Goal: Task Accomplishment & Management: Complete application form

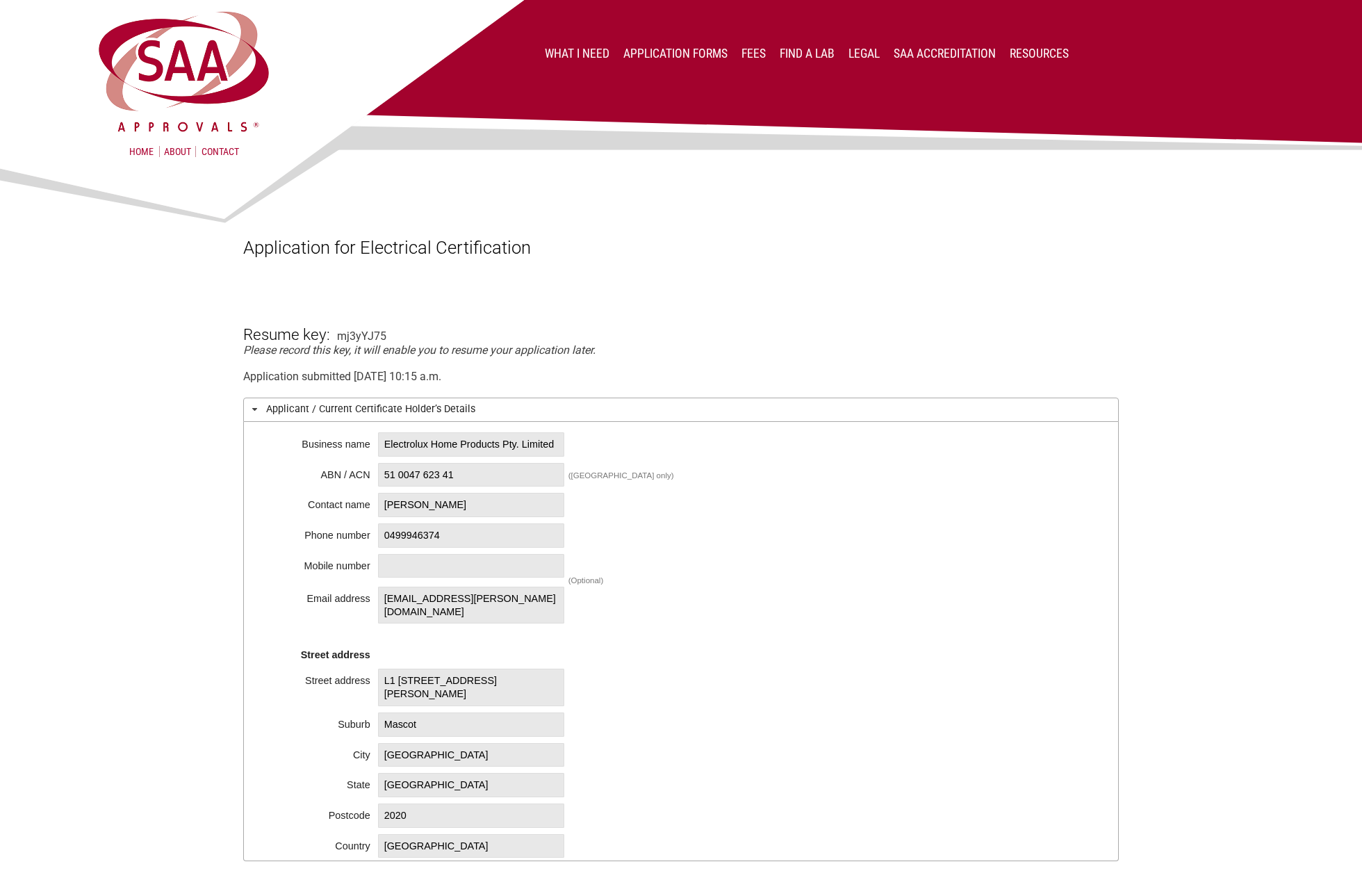
click at [391, 455] on span "Electrolux Home Products Pty. Limited" at bounding box center [471, 444] width 186 height 25
drag, startPoint x: 385, startPoint y: 444, endPoint x: 428, endPoint y: 460, distance: 45.9
click at [428, 456] on span "Electrolux Home Products Pty. Limited" at bounding box center [471, 444] width 186 height 25
copy span "Electrolux Home Products Pty. Limited"
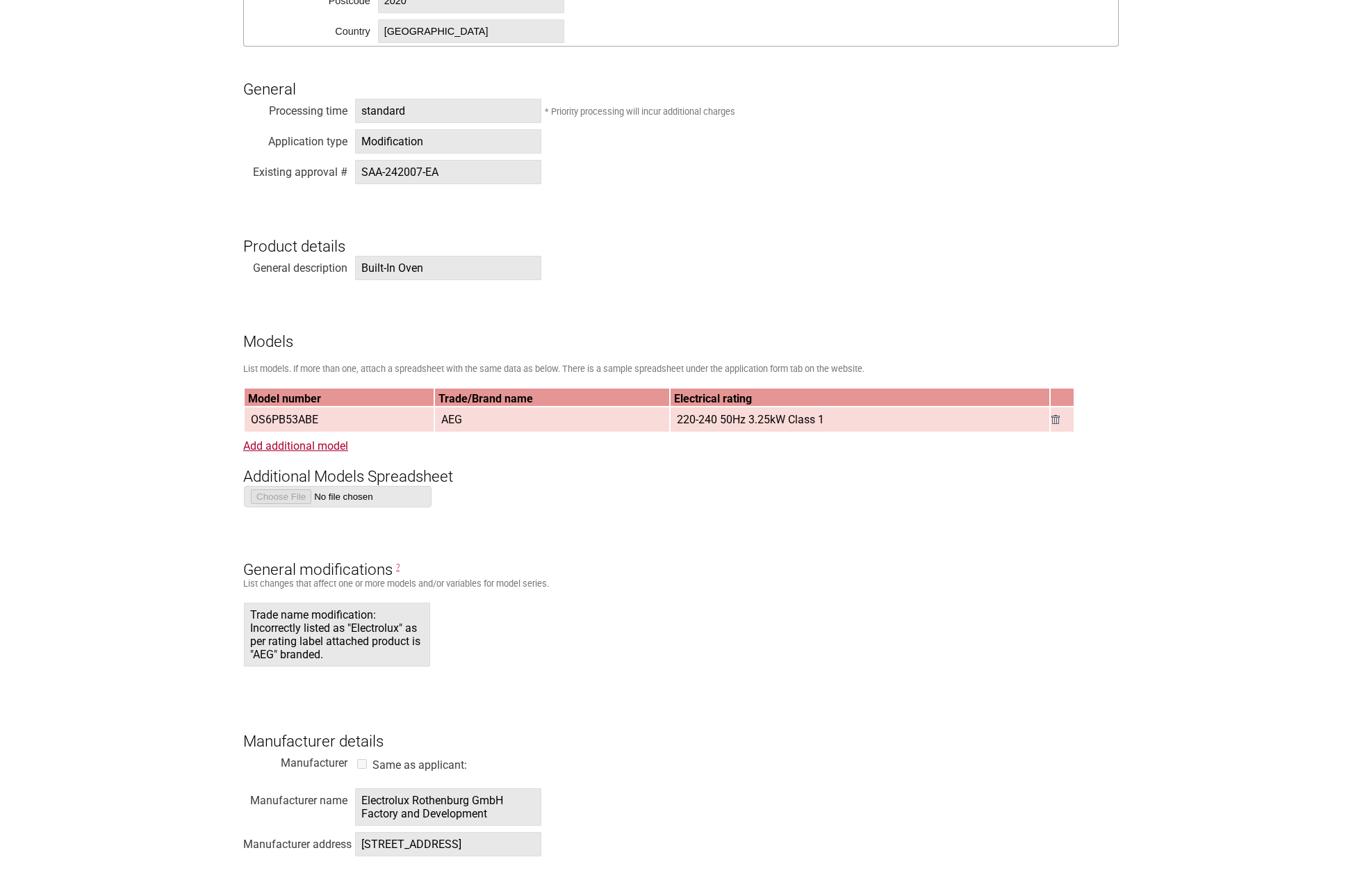
scroll to position [626, 0]
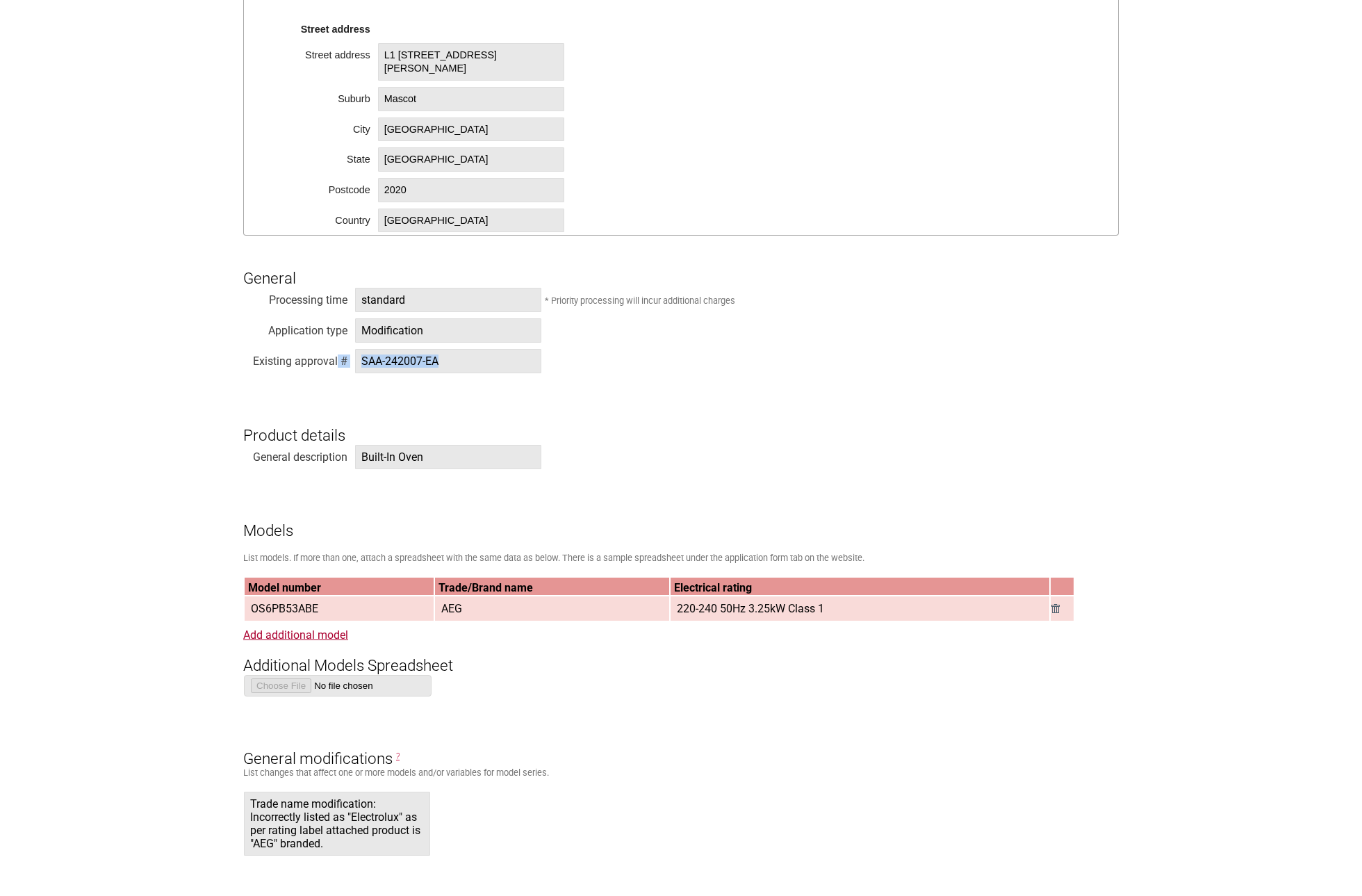
drag, startPoint x: 451, startPoint y: 358, endPoint x: 338, endPoint y: 356, distance: 113.0
click at [338, 356] on div "Existing approval # SAA-242007-EA" at bounding box center [681, 363] width 876 height 30
click at [404, 362] on span "SAA-242007-EA" at bounding box center [448, 361] width 186 height 25
drag, startPoint x: 451, startPoint y: 362, endPoint x: 362, endPoint y: 365, distance: 89.1
click at [362, 365] on span "SAA-242007-EA" at bounding box center [448, 361] width 186 height 25
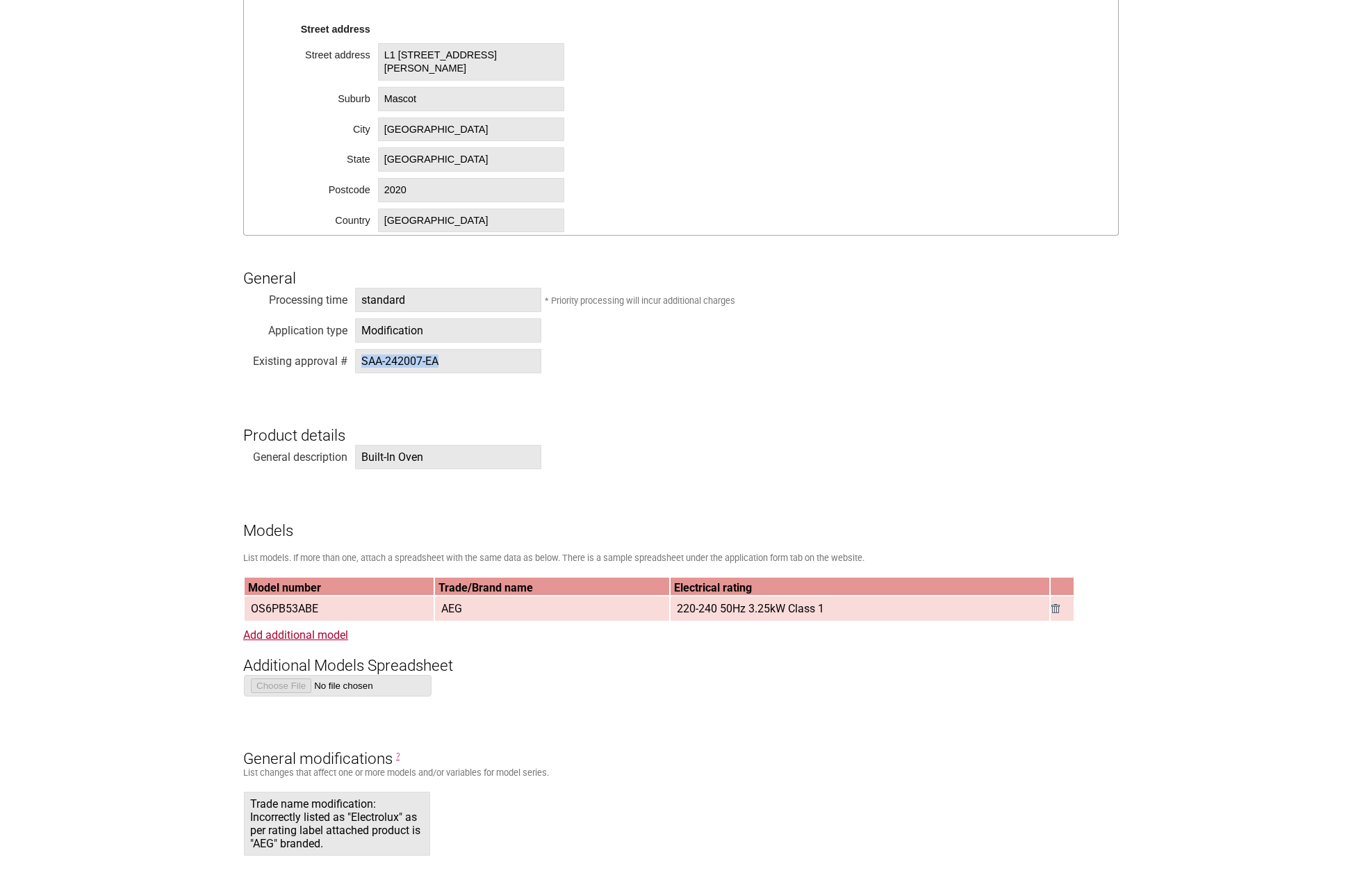
copy span "SAA-242007-EA"
click at [393, 459] on span "Built-In Oven" at bounding box center [448, 456] width 186 height 25
click at [446, 456] on span "Built-In Oven" at bounding box center [448, 456] width 186 height 25
click at [406, 363] on span "SAA-242007-EA" at bounding box center [448, 361] width 186 height 25
drag, startPoint x: 424, startPoint y: 358, endPoint x: 387, endPoint y: 367, distance: 38.1
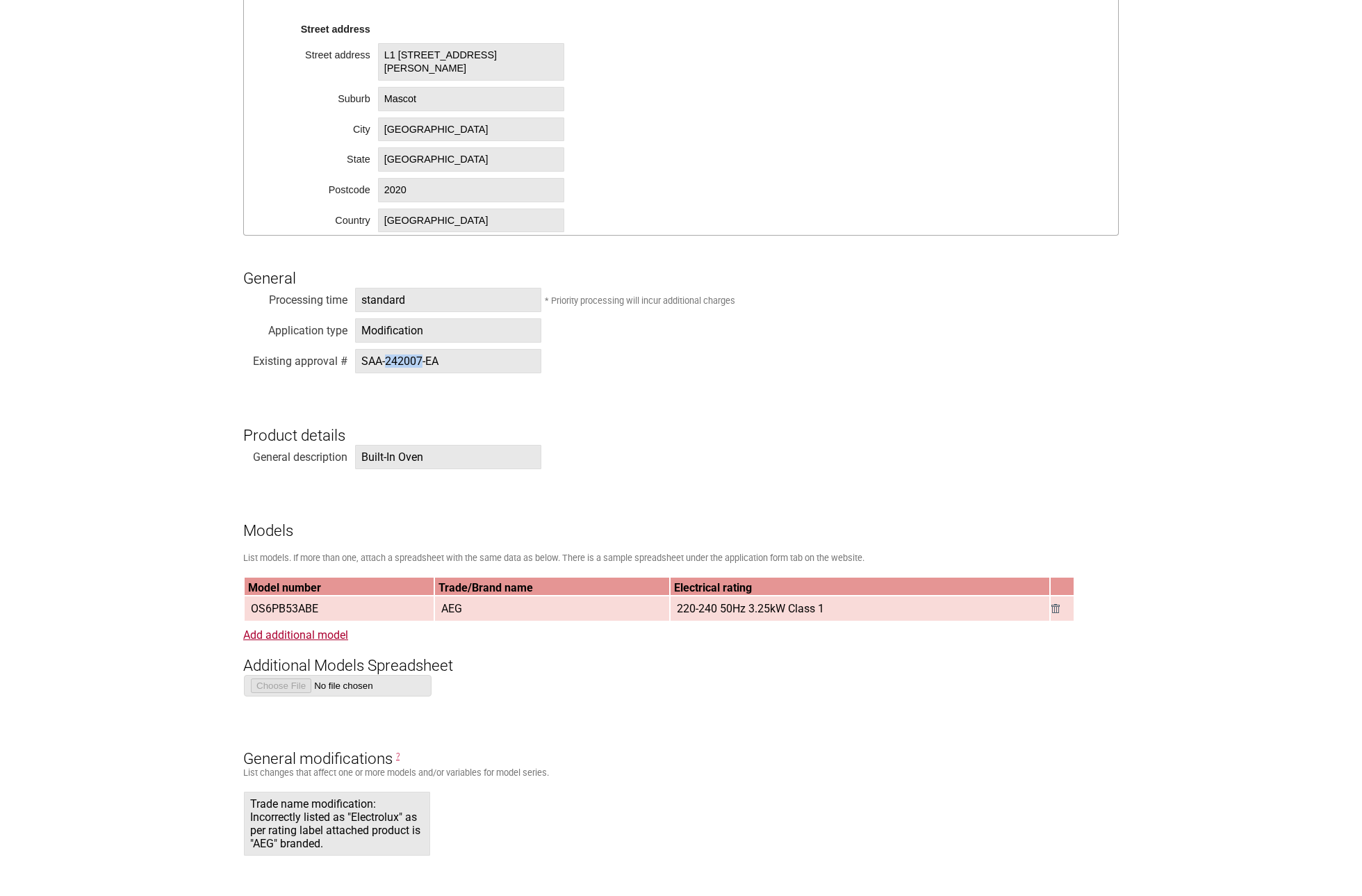
click at [387, 367] on span "SAA-242007-EA" at bounding box center [448, 361] width 186 height 25
copy span "242007"
click at [322, 606] on span "OS6PB53ABE" at bounding box center [284, 608] width 79 height 23
drag, startPoint x: 324, startPoint y: 609, endPoint x: 250, endPoint y: 609, distance: 74.0
click at [250, 609] on span "OS6PB53ABE" at bounding box center [284, 608] width 79 height 23
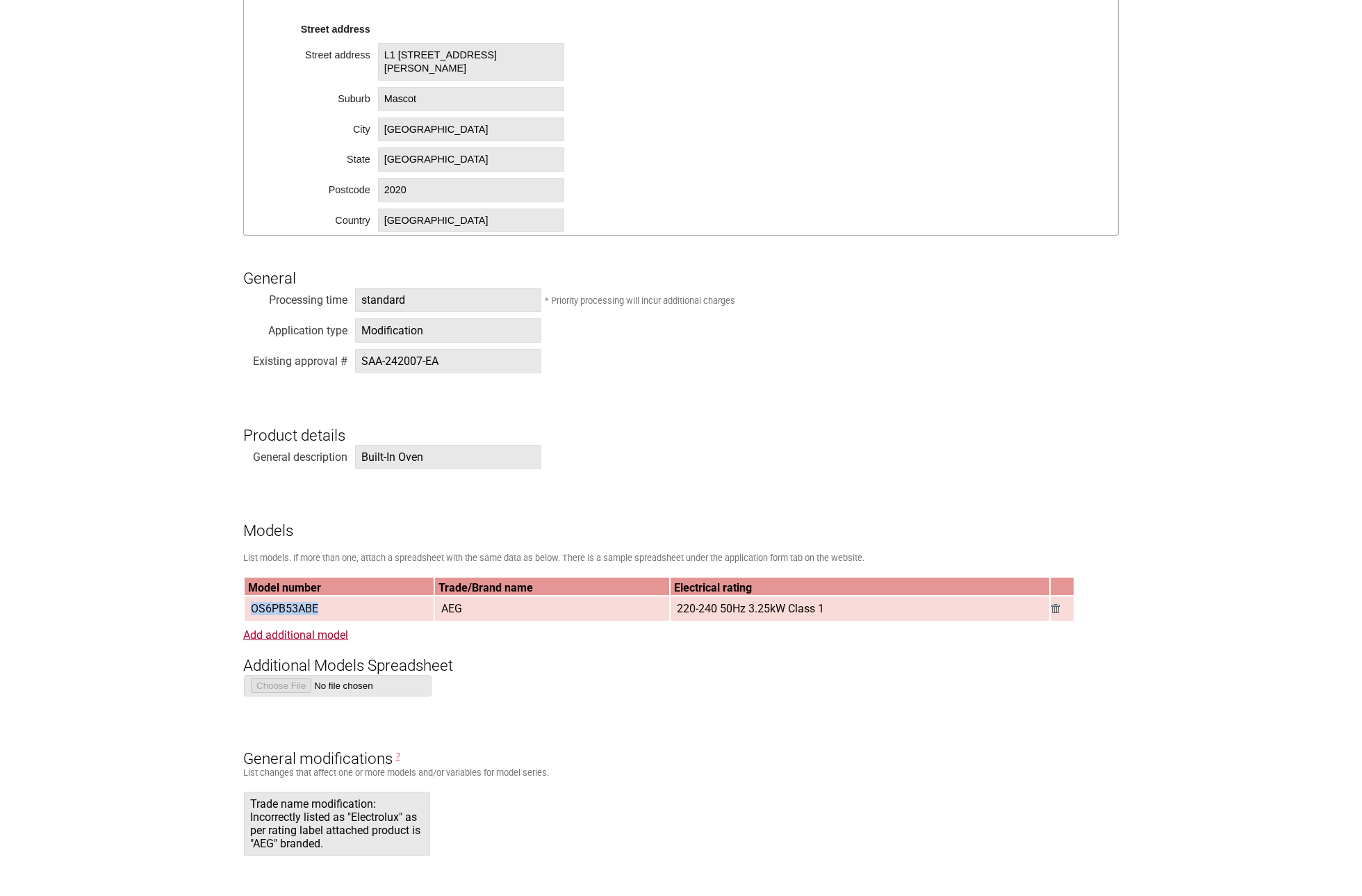
copy span "OS6PB53ABE"
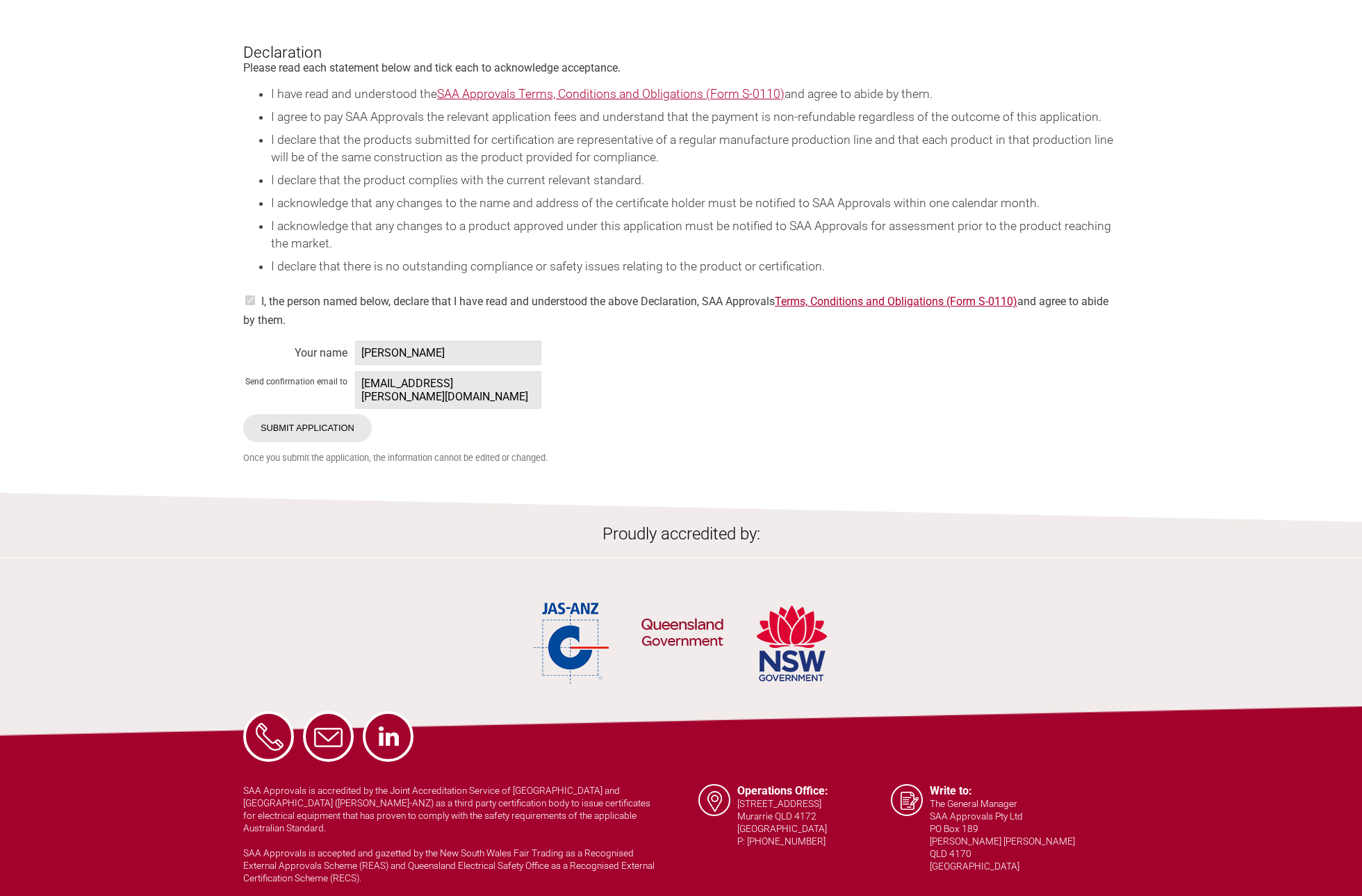
scroll to position [2432, 0]
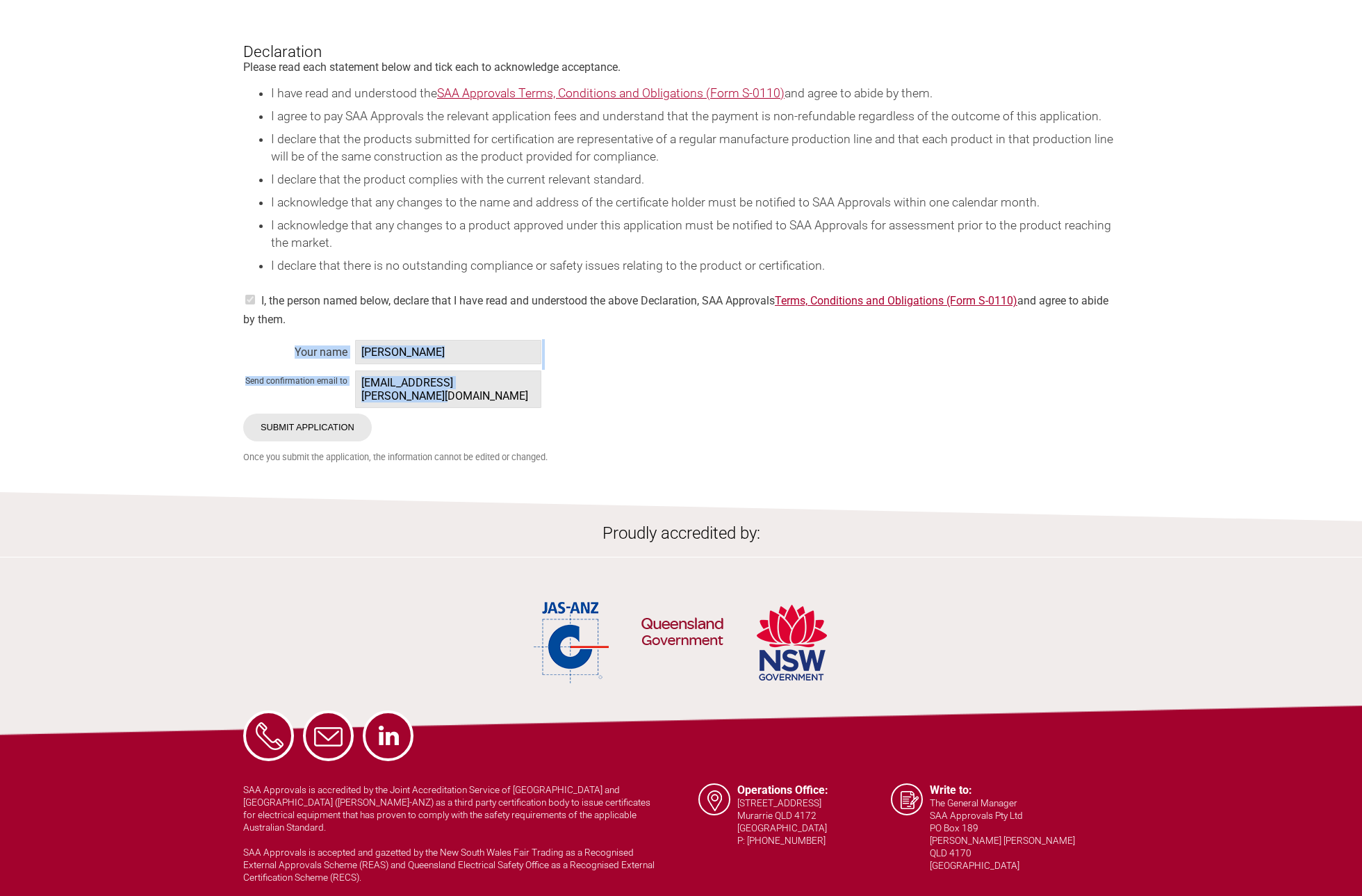
drag, startPoint x: 523, startPoint y: 407, endPoint x: 287, endPoint y: 389, distance: 236.7
drag, startPoint x: 417, startPoint y: 400, endPoint x: 452, endPoint y: 401, distance: 35.0
click at [418, 400] on span "[EMAIL_ADDRESS][PERSON_NAME][DOMAIN_NAME]" at bounding box center [448, 389] width 186 height 37
click at [492, 401] on span "[EMAIL_ADDRESS][PERSON_NAME][DOMAIN_NAME]" at bounding box center [448, 389] width 186 height 37
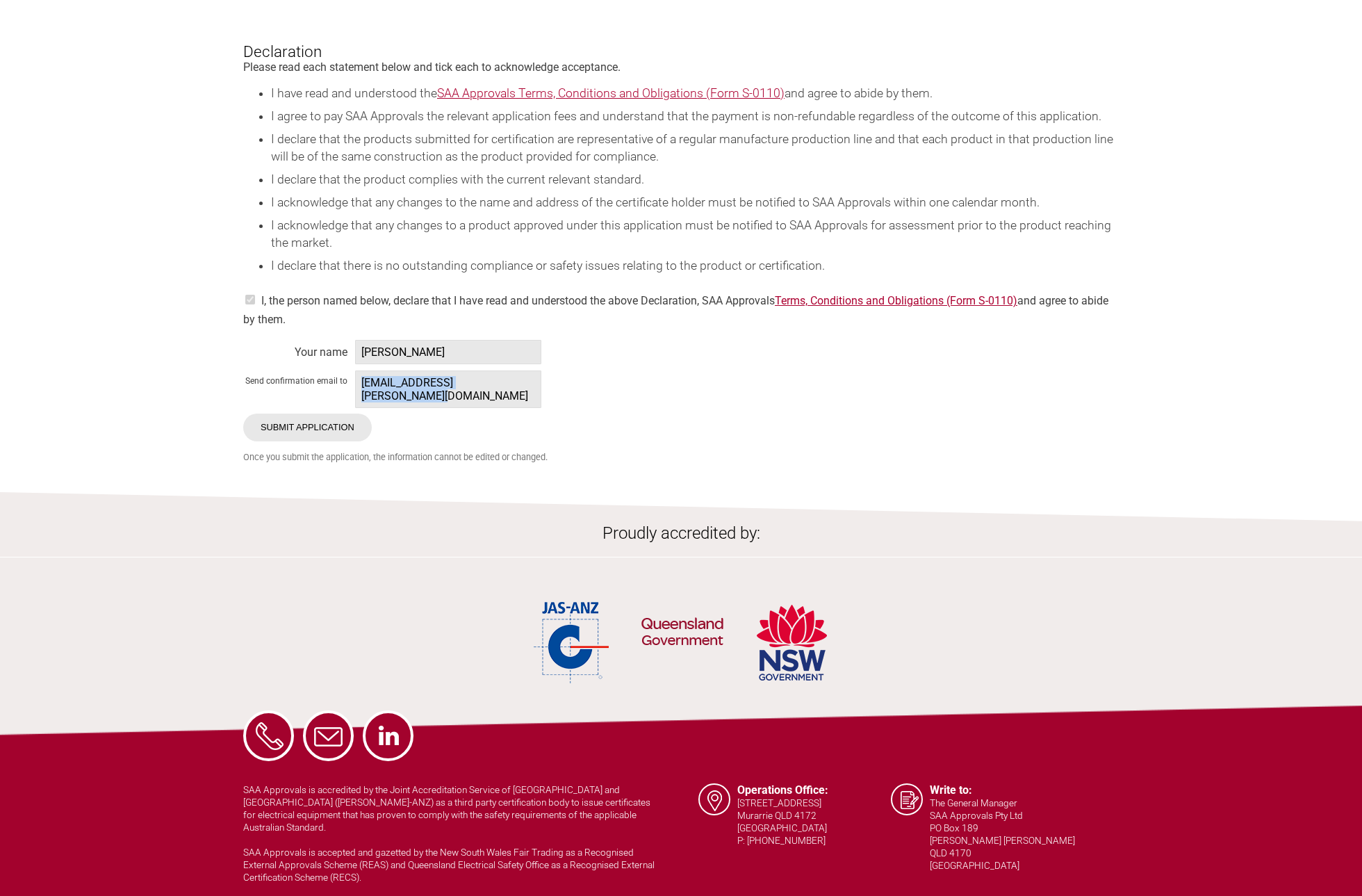
drag, startPoint x: 525, startPoint y: 404, endPoint x: 353, endPoint y: 410, distance: 172.1
copy span "[EMAIL_ADDRESS][PERSON_NAME][DOMAIN_NAME]"
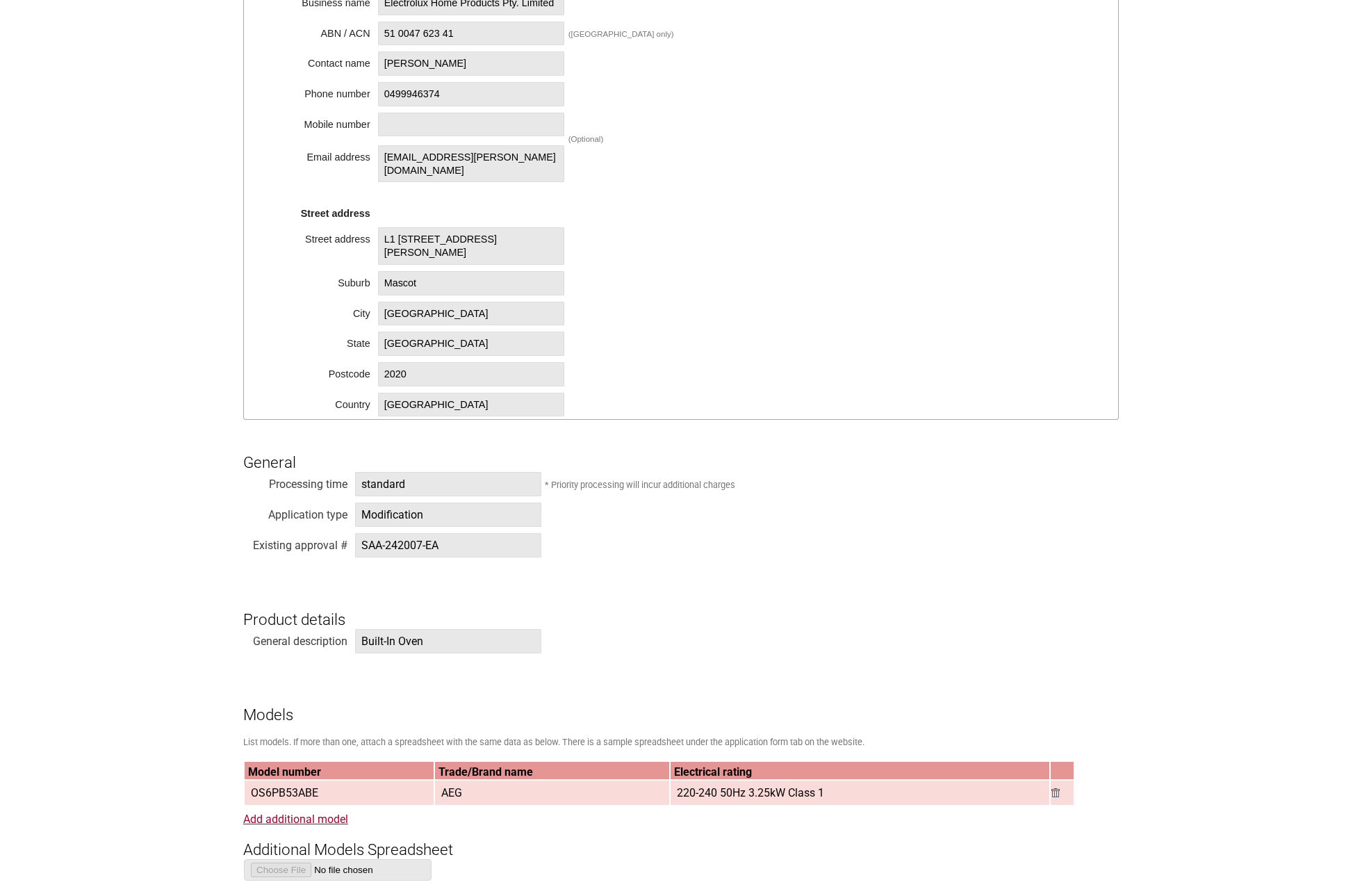
scroll to position [695, 0]
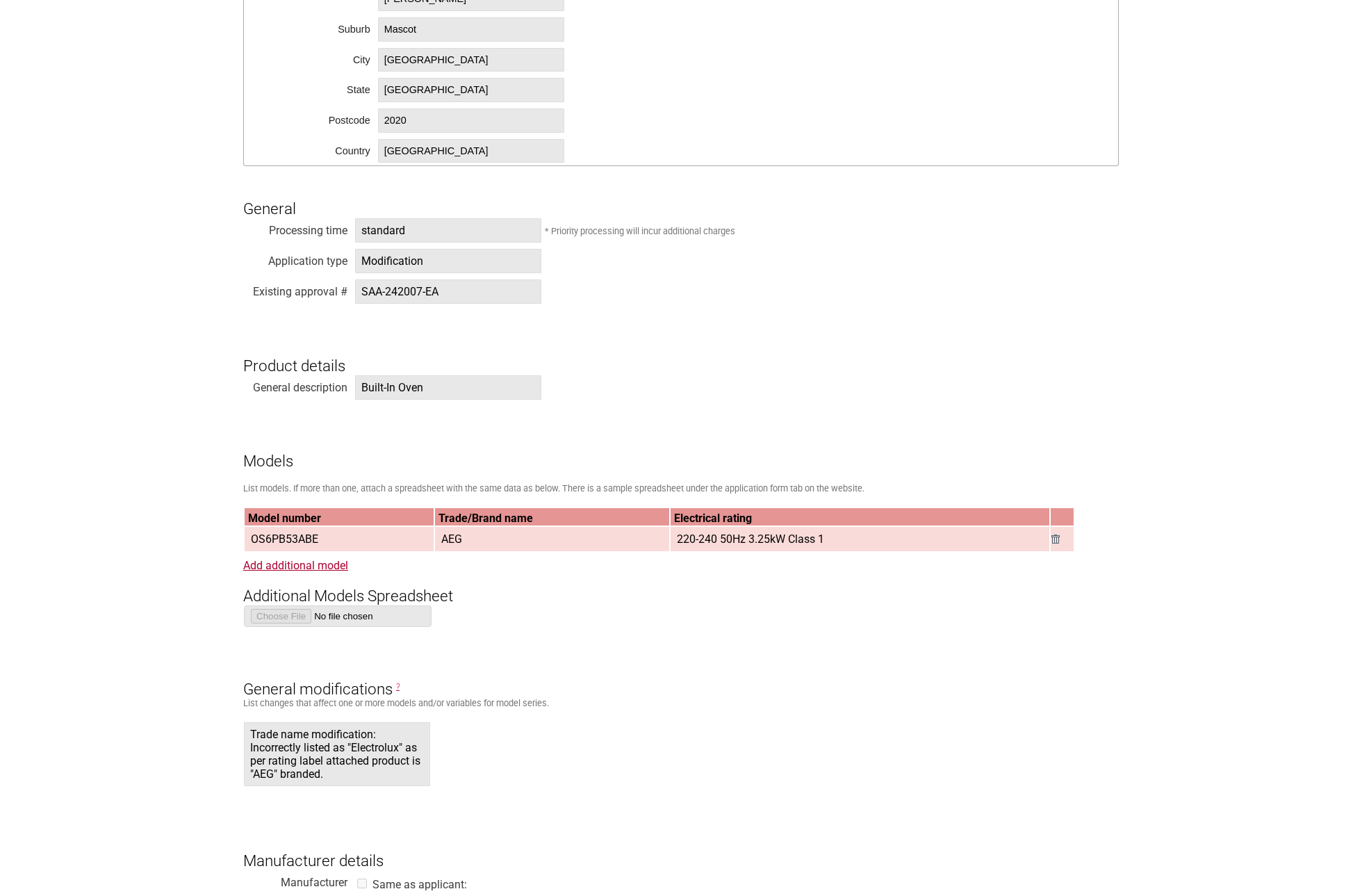
click at [479, 285] on span "SAA-242007-EA" at bounding box center [448, 291] width 186 height 25
drag, startPoint x: 467, startPoint y: 294, endPoint x: 307, endPoint y: 284, distance: 160.3
click at [307, 284] on div "Existing approval # SAA-242007-EA" at bounding box center [681, 294] width 876 height 30
click at [397, 291] on span "SAA-242007-EA" at bounding box center [448, 291] width 186 height 25
drag, startPoint x: 453, startPoint y: 292, endPoint x: 357, endPoint y: 291, distance: 96.0
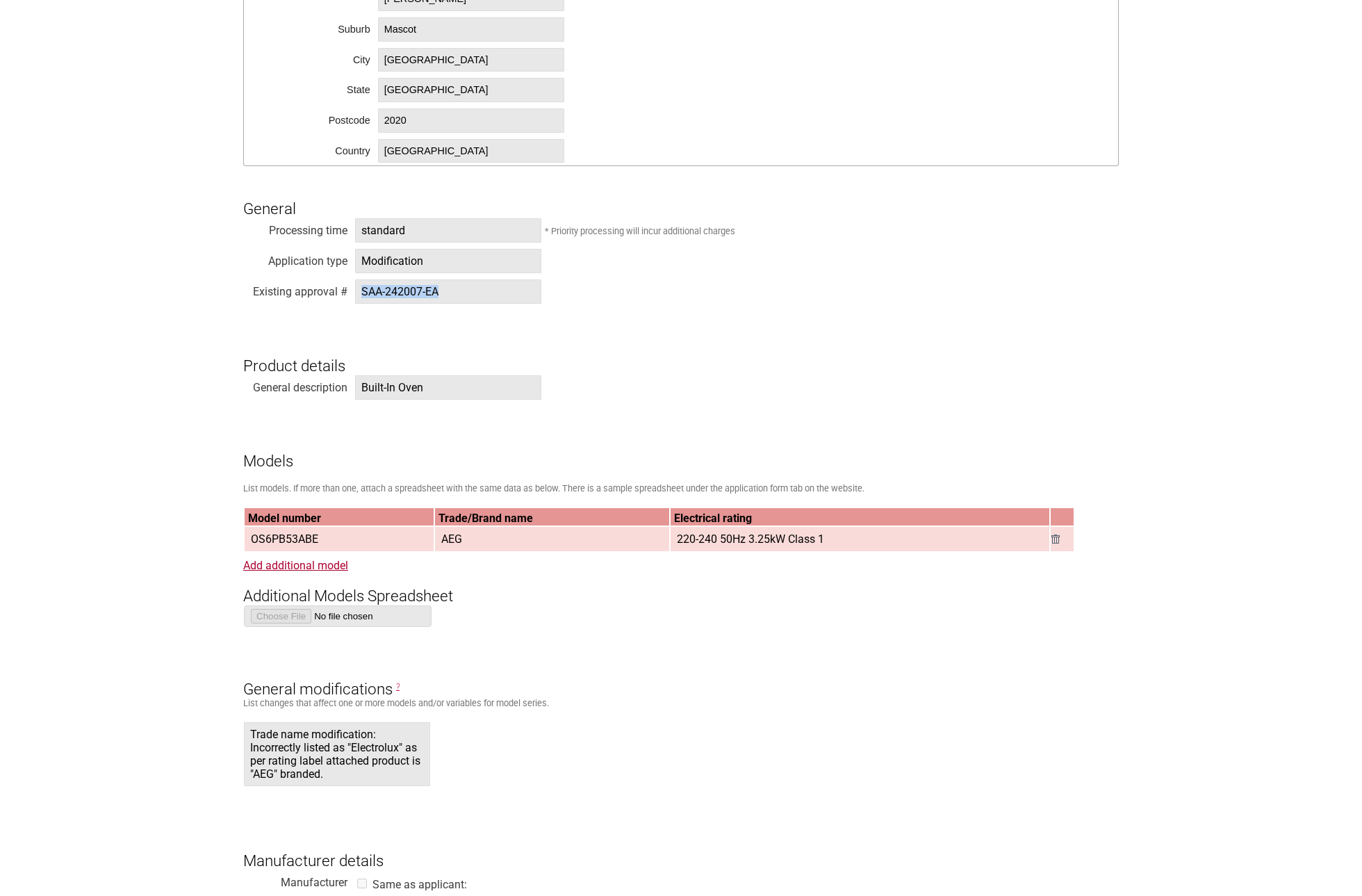
click at [357, 291] on span "SAA-242007-EA" at bounding box center [448, 291] width 186 height 25
copy span "SAA-242007-EA"
